Goal: Information Seeking & Learning: Learn about a topic

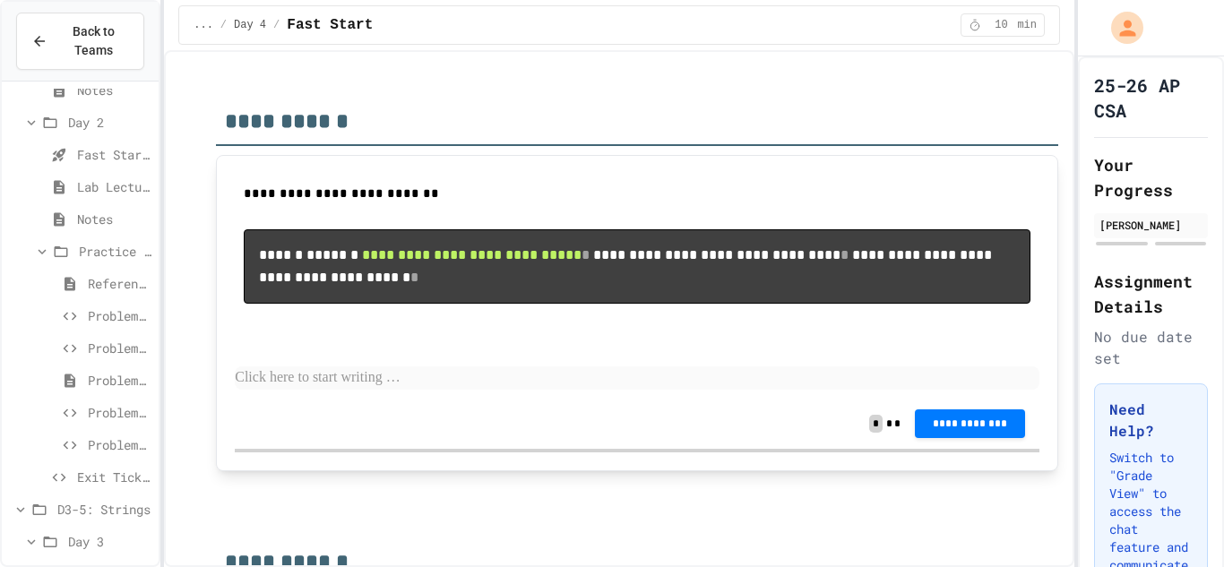
scroll to position [538, 0]
click at [74, 308] on icon at bounding box center [70, 314] width 22 height 16
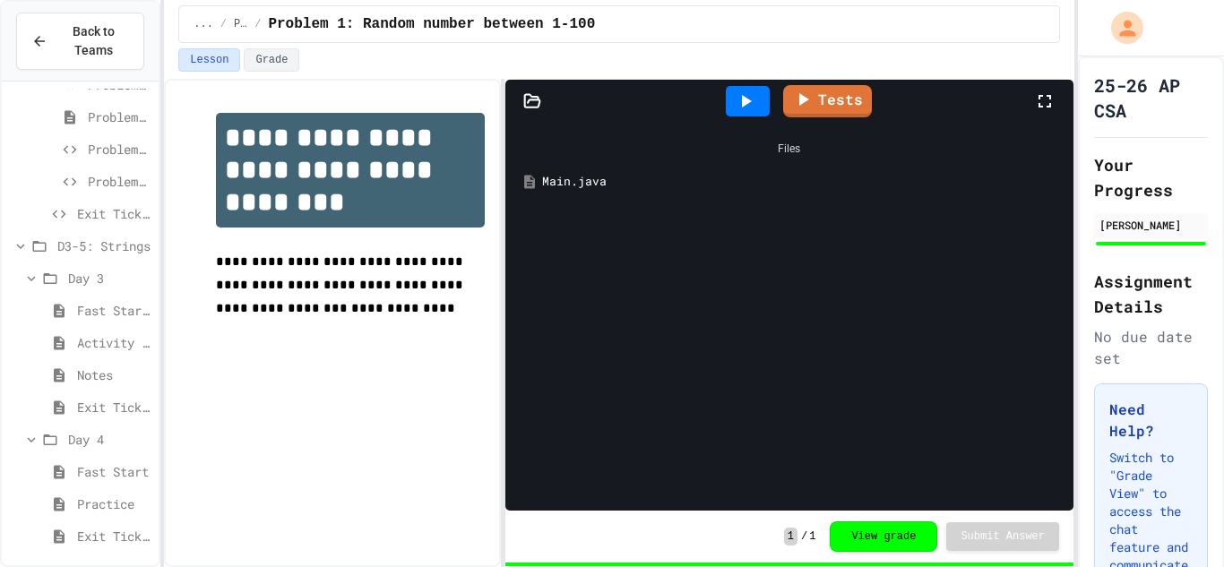
scroll to position [803, 0]
click at [93, 375] on span "Notes" at bounding box center [114, 370] width 74 height 19
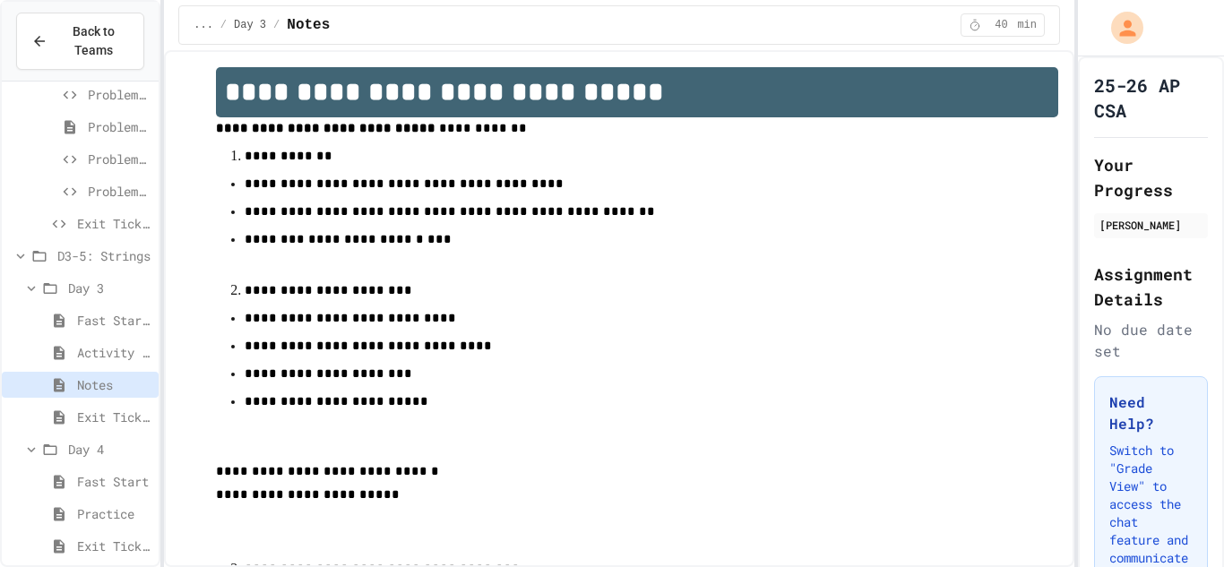
scroll to position [27, 0]
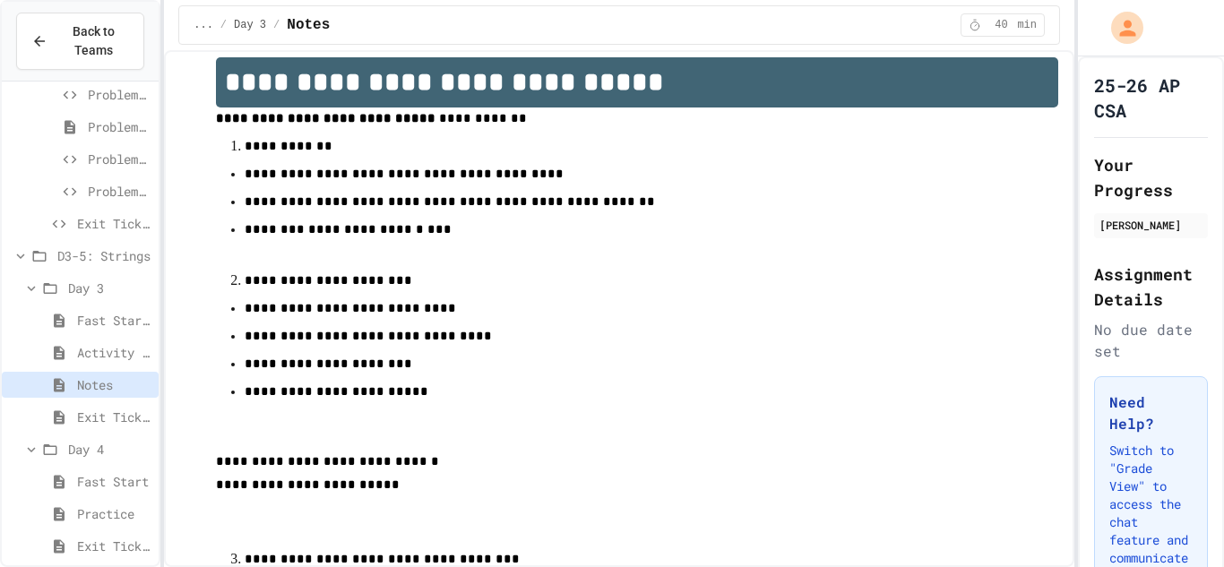
click at [79, 510] on span "Practice" at bounding box center [114, 514] width 74 height 19
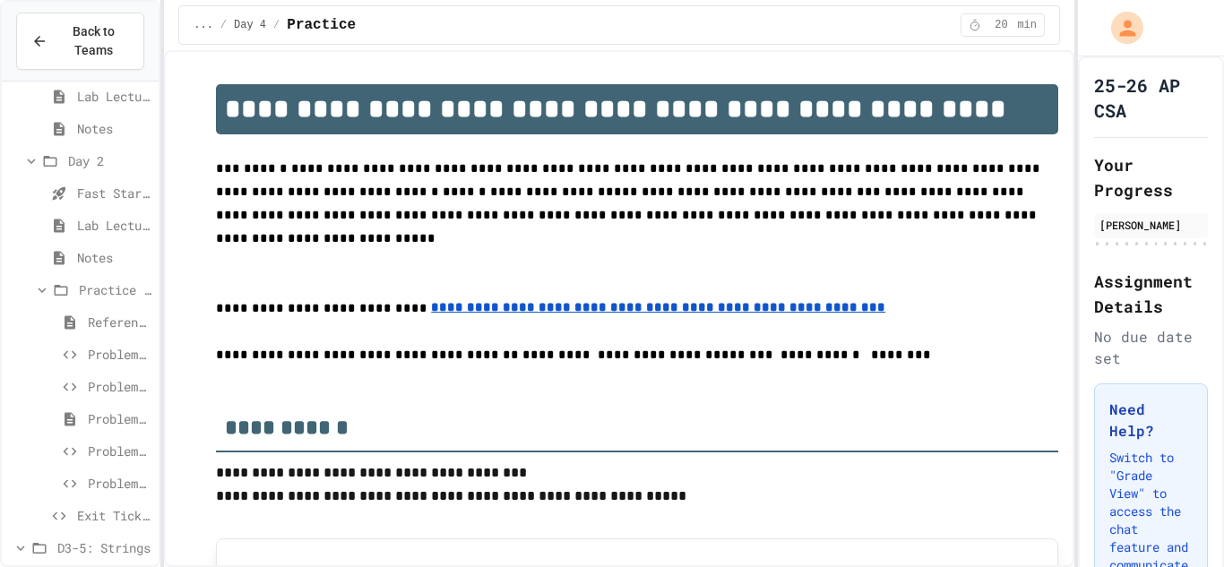
scroll to position [449, 0]
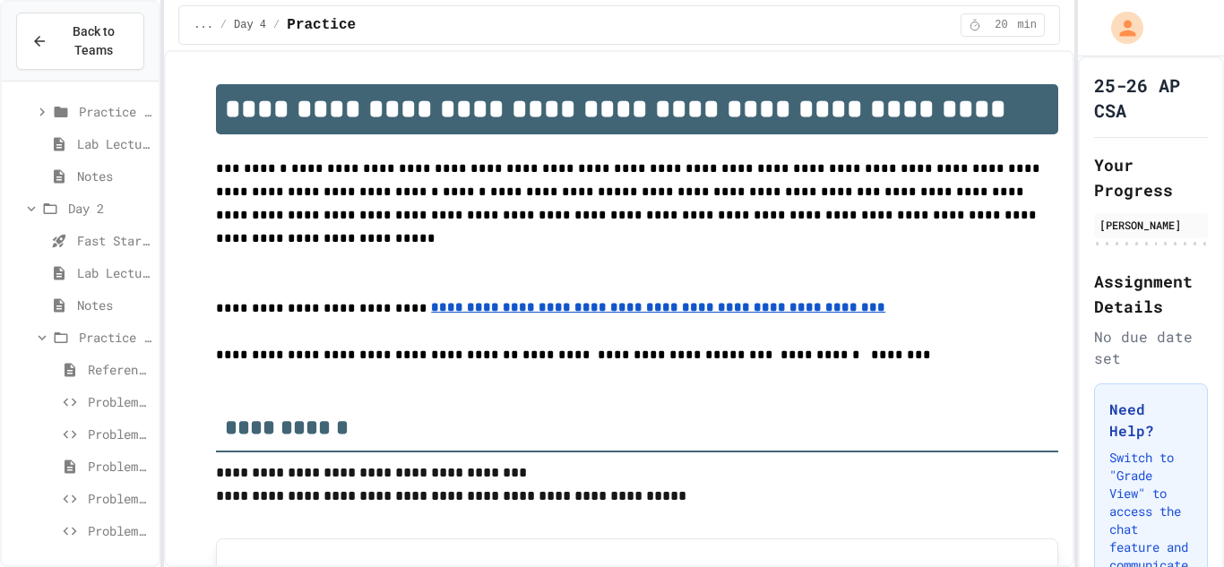
click at [118, 294] on div "Notes" at bounding box center [80, 305] width 157 height 26
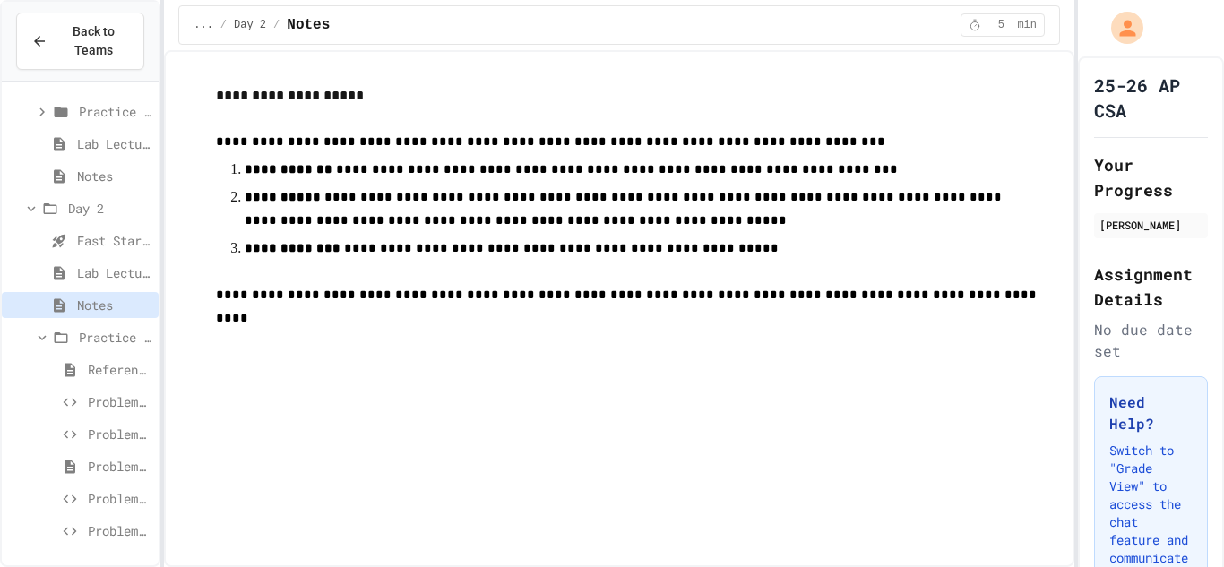
click at [125, 274] on span "Lab Lecture" at bounding box center [114, 272] width 74 height 19
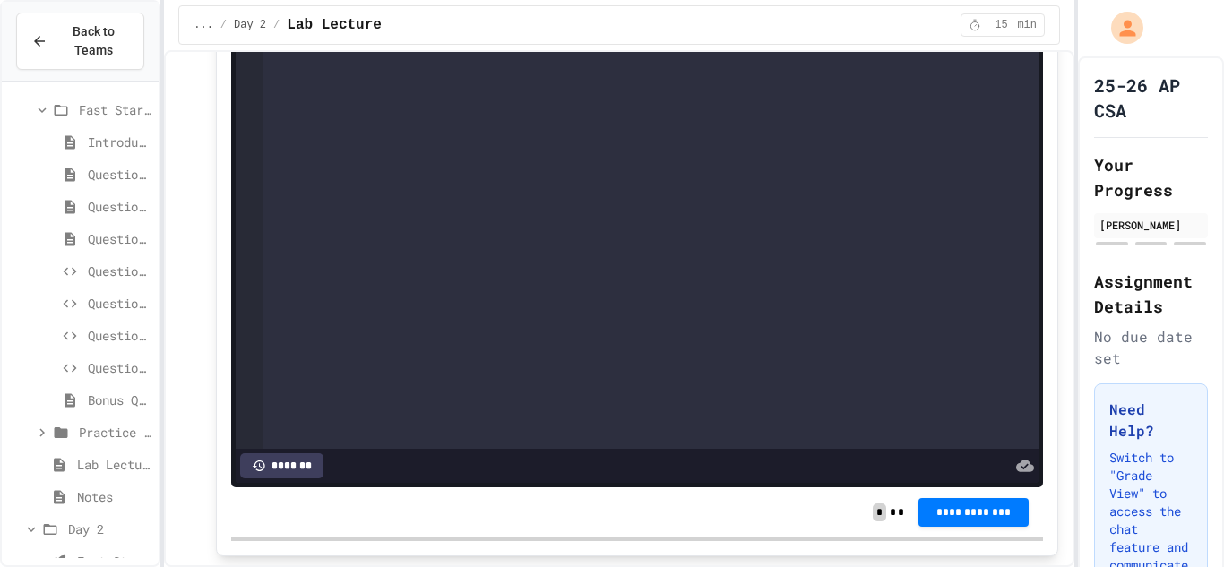
scroll to position [134, 0]
click at [51, 259] on div "Question #4" at bounding box center [80, 266] width 157 height 26
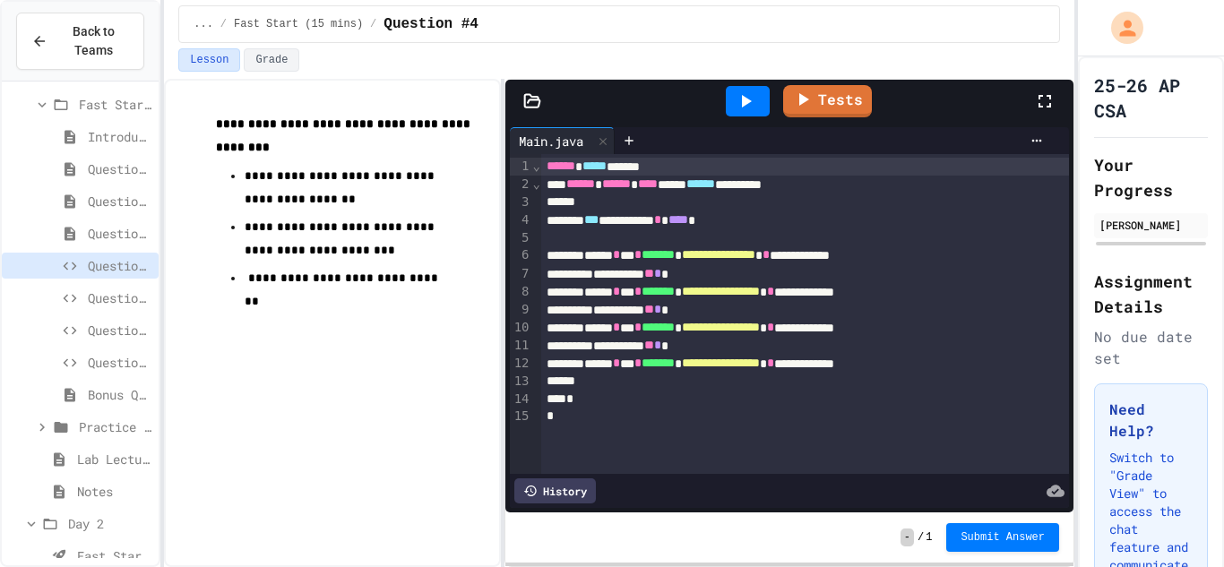
click at [66, 285] on div "Question #5" at bounding box center [80, 298] width 157 height 26
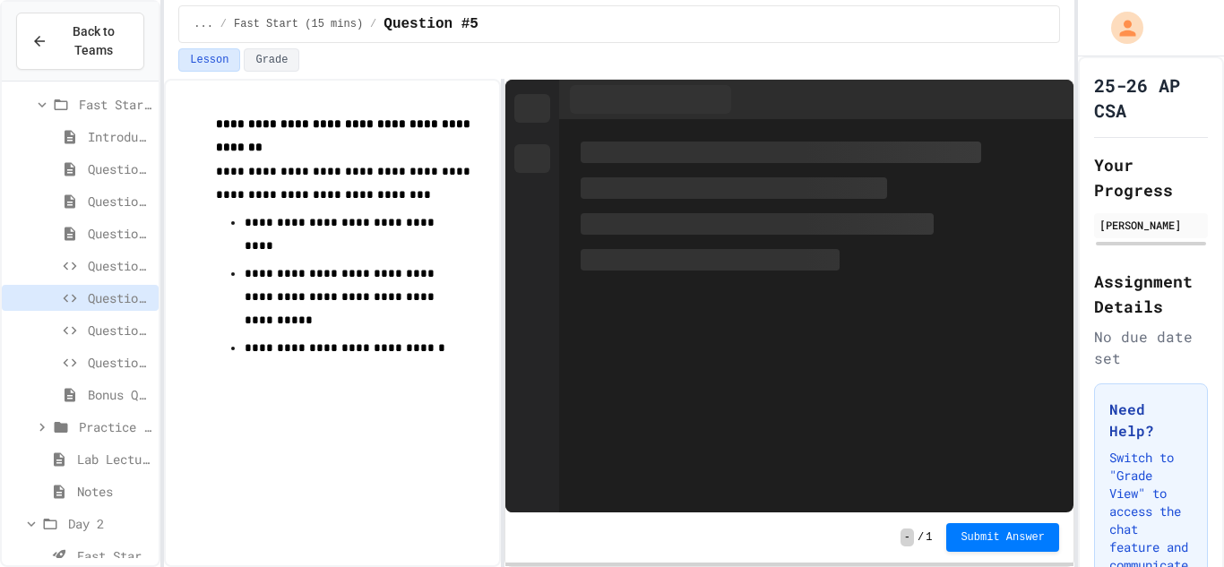
click at [79, 422] on span "Practice (10 mins)" at bounding box center [115, 427] width 73 height 19
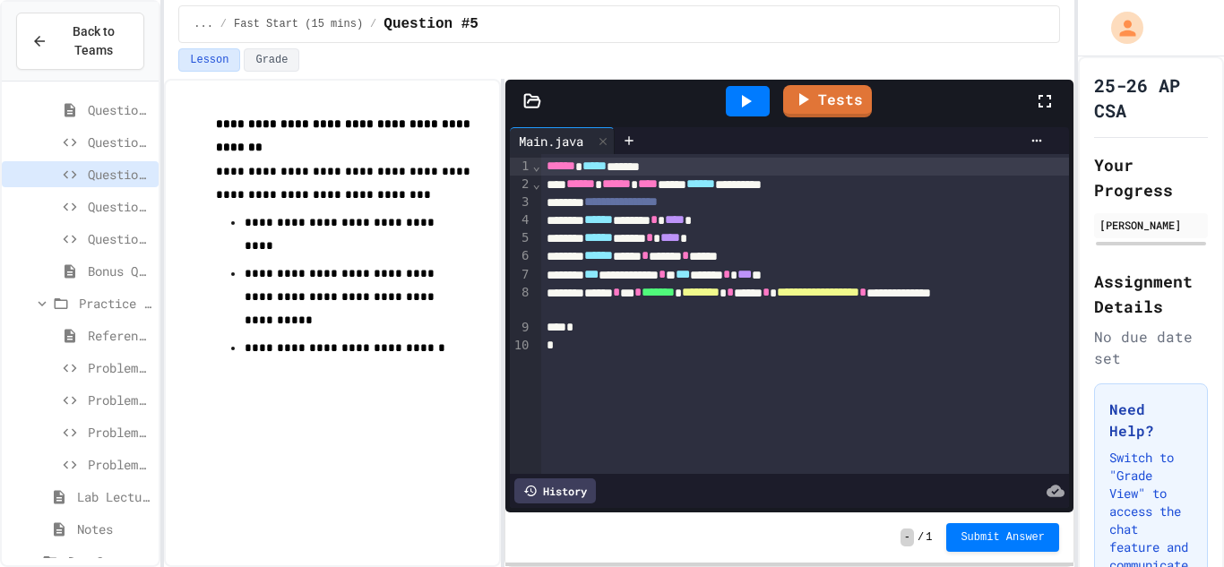
scroll to position [266, 0]
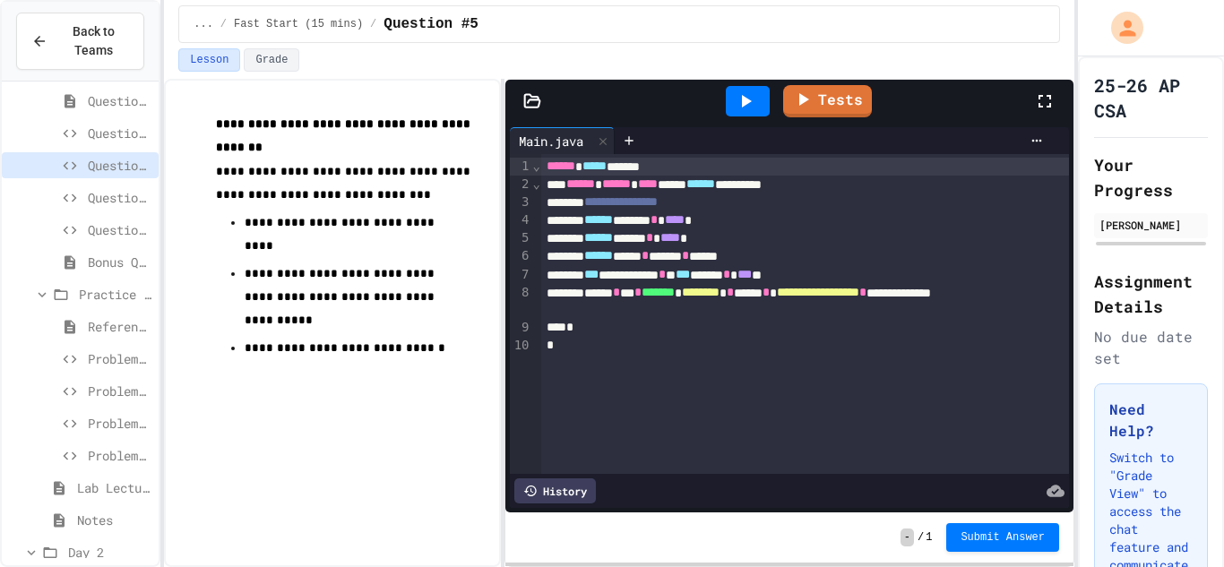
click at [95, 357] on span "Problem 1: Book Rating Difference" at bounding box center [120, 358] width 64 height 19
